Goal: Find specific page/section: Find specific page/section

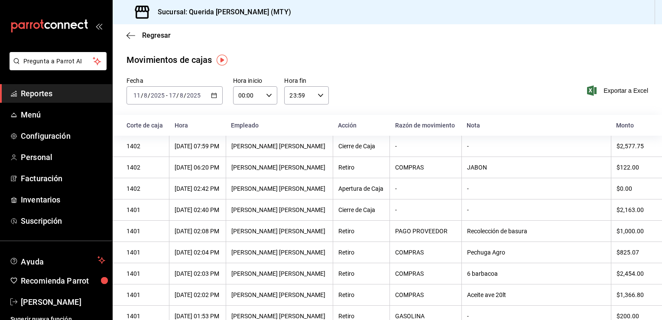
click at [25, 90] on span "Reportes" at bounding box center [63, 94] width 85 height 12
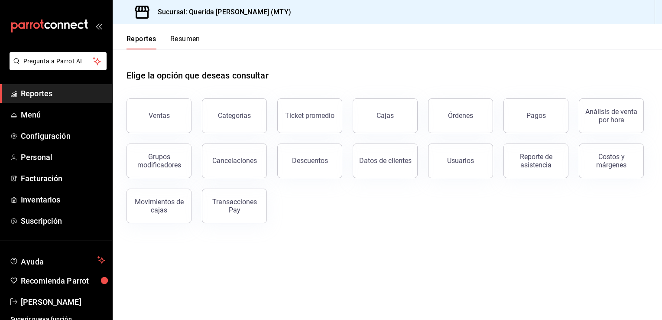
click at [191, 46] on button "Resumen" at bounding box center [185, 42] width 30 height 15
